Goal: Navigation & Orientation: Understand site structure

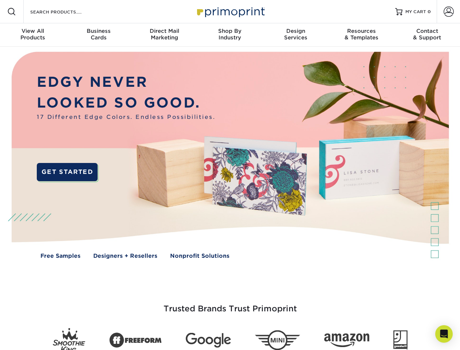
click at [230, 175] on img at bounding box center [229, 161] width 455 height 228
click at [12, 12] on span at bounding box center [11, 11] width 9 height 9
click at [448, 12] on span at bounding box center [448, 12] width 10 height 10
click at [33, 35] on div "View All Products" at bounding box center [33, 34] width 66 height 13
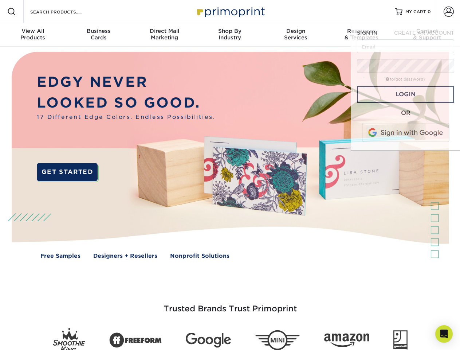
click at [98, 35] on div "Business Cards" at bounding box center [99, 34] width 66 height 13
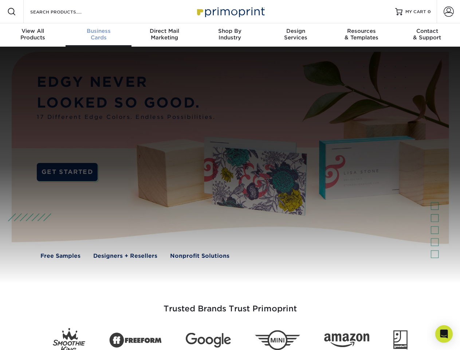
click at [164, 35] on div "Direct Mail Marketing" at bounding box center [164, 34] width 66 height 13
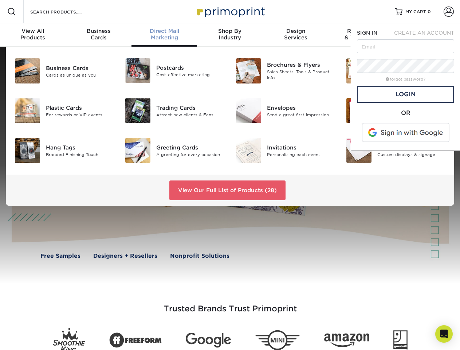
click at [230, 35] on div "Shop By Industry" at bounding box center [230, 34] width 66 height 13
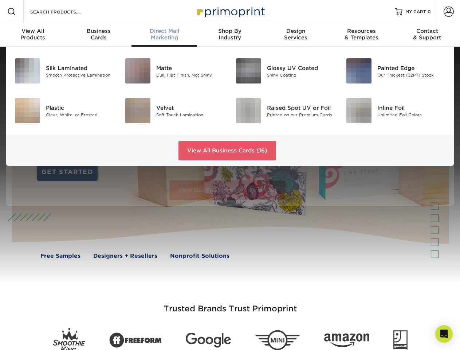
click at [296, 35] on div "Design Services" at bounding box center [296, 34] width 66 height 13
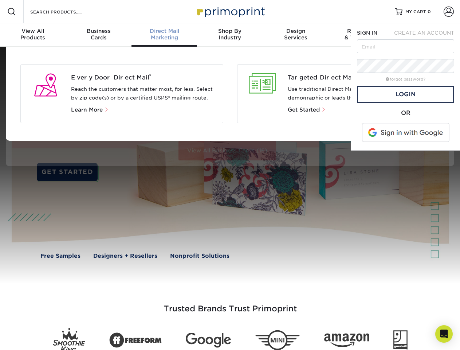
click at [361, 35] on span "SIGN IN" at bounding box center [367, 33] width 20 height 6
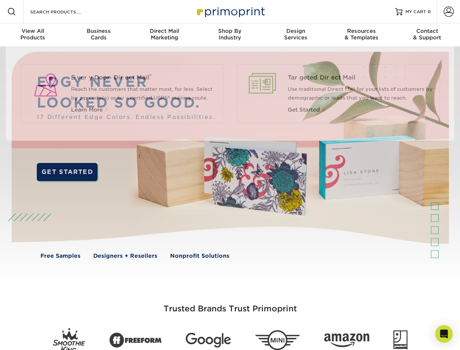
click at [427, 35] on div "Contact & Support" at bounding box center [427, 34] width 66 height 13
